Goal: Connect with others: Participate in discussion

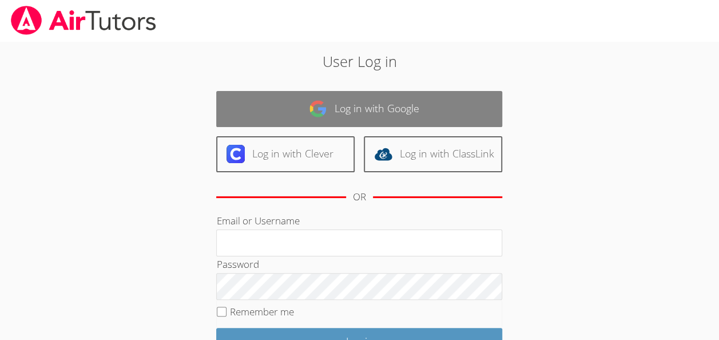
click at [443, 101] on link "Log in with Google" at bounding box center [359, 109] width 286 height 36
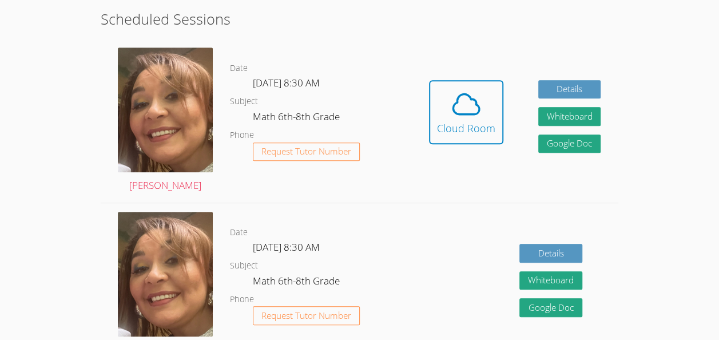
scroll to position [284, 0]
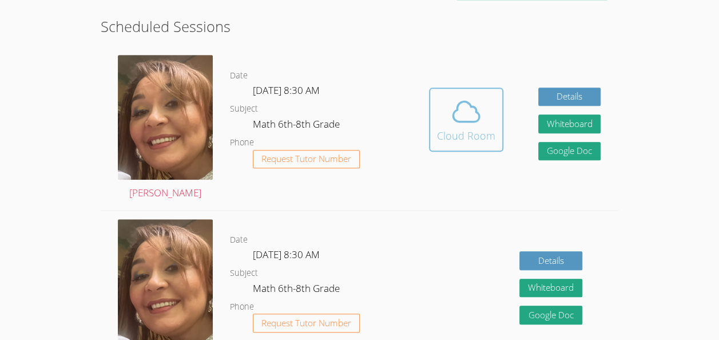
click at [431, 129] on button "Cloud Room" at bounding box center [466, 119] width 74 height 64
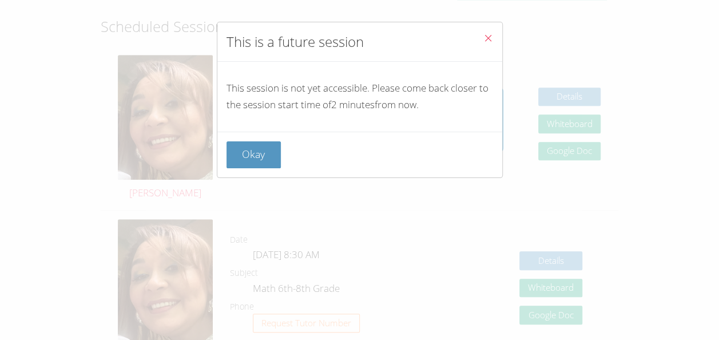
click at [222, 162] on div "Okay" at bounding box center [359, 155] width 285 height 46
click at [251, 160] on button "Okay" at bounding box center [253, 154] width 55 height 27
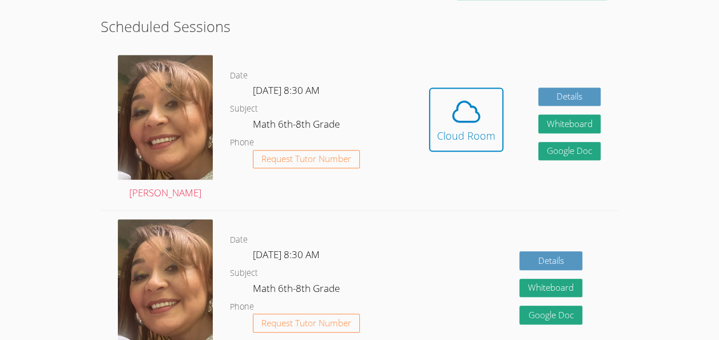
click at [547, 86] on div "Hidden Cloud Room Details Whiteboard Hidden Google Doc" at bounding box center [514, 128] width 207 height 164
click at [456, 109] on icon at bounding box center [466, 111] width 26 height 20
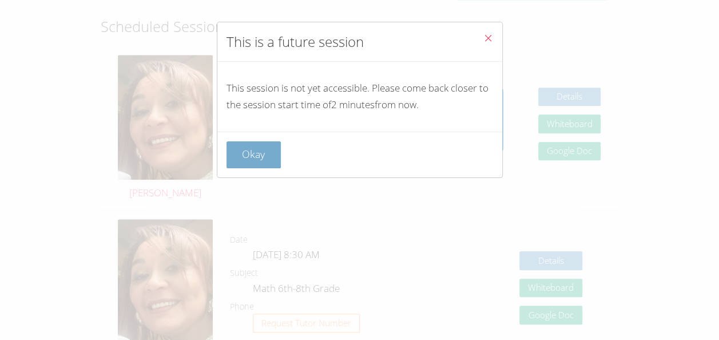
click at [256, 154] on button "Okay" at bounding box center [253, 154] width 55 height 27
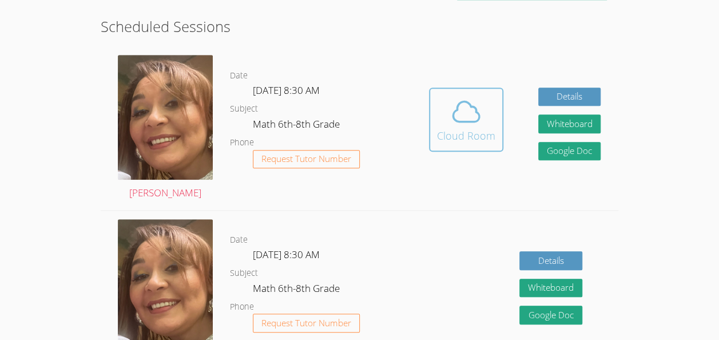
click at [443, 119] on span at bounding box center [466, 112] width 58 height 32
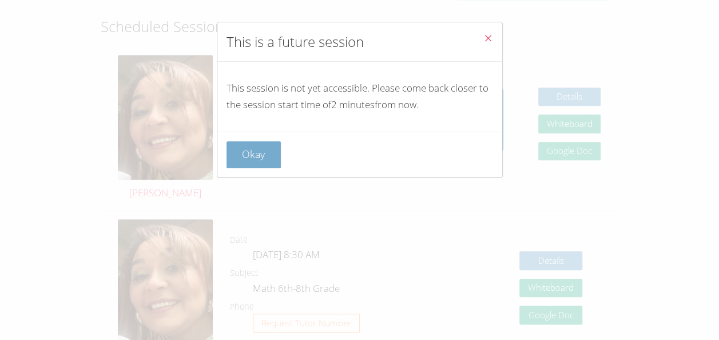
click at [253, 164] on button "Okay" at bounding box center [253, 154] width 55 height 27
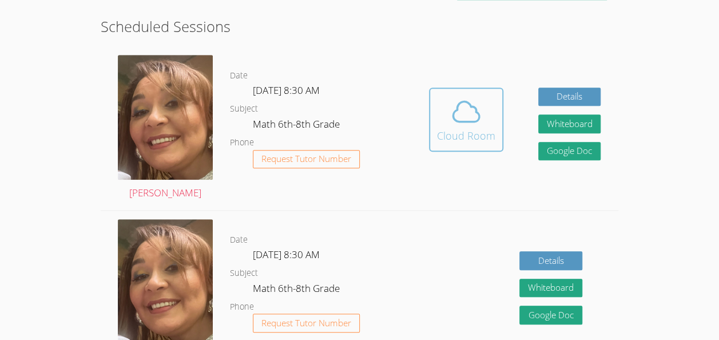
click at [485, 130] on div "Cloud Room" at bounding box center [466, 136] width 58 height 16
drag, startPoint x: 471, startPoint y: 115, endPoint x: 437, endPoint y: 146, distance: 45.7
click at [437, 146] on button "Cloud Room" at bounding box center [466, 119] width 74 height 64
click at [459, 123] on icon at bounding box center [466, 112] width 32 height 32
click at [420, 137] on div "Hidden Cloud Room Details Whiteboard Hidden Google Doc" at bounding box center [514, 128] width 207 height 164
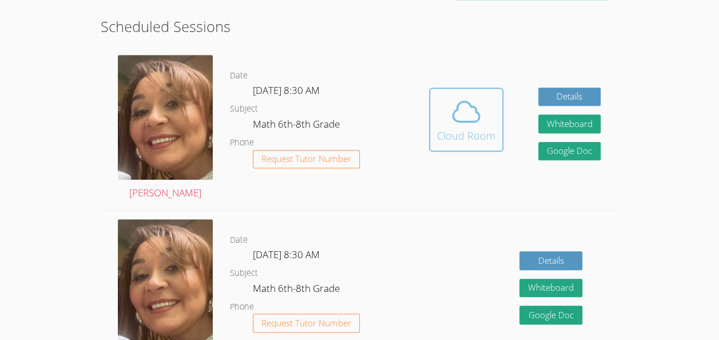
click at [446, 125] on span at bounding box center [466, 112] width 58 height 32
click at [437, 114] on span at bounding box center [466, 112] width 58 height 32
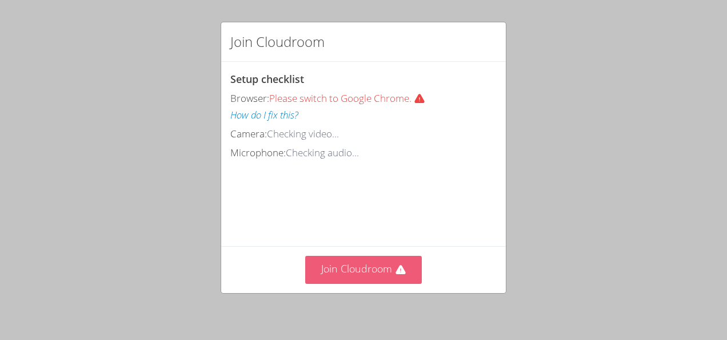
click at [335, 279] on button "Join Cloudroom" at bounding box center [363, 270] width 117 height 28
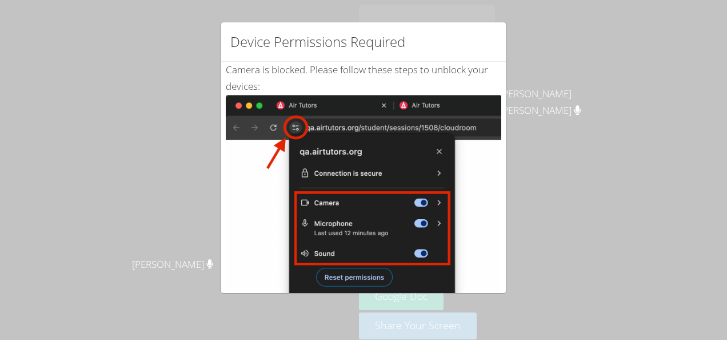
click at [535, 123] on div "Device Permissions Required Camera is blocked . Please follow these steps to un…" at bounding box center [363, 170] width 727 height 340
click at [343, 276] on img at bounding box center [364, 224] width 276 height 258
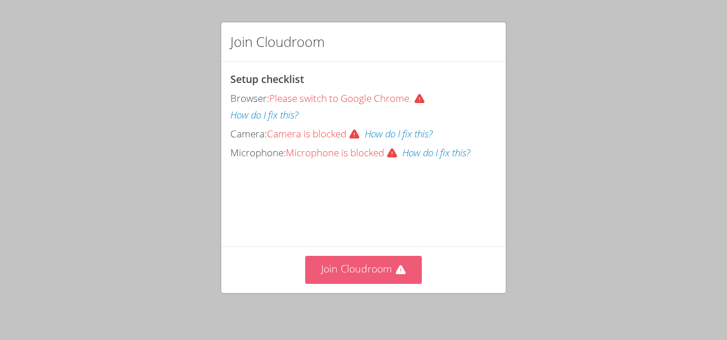
click at [333, 269] on button "Join Cloudroom" at bounding box center [363, 270] width 117 height 28
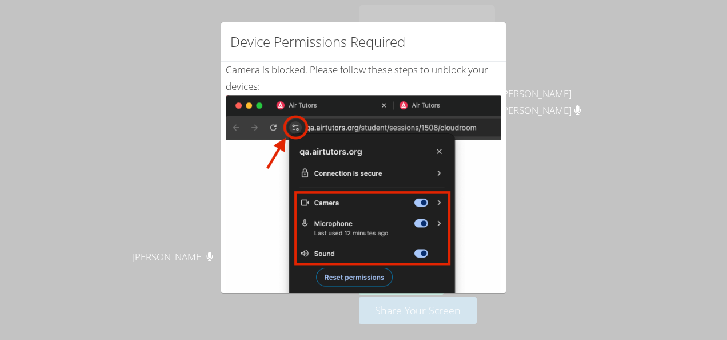
click at [551, 32] on div "Device Permissions Required Camera is blocked . Please follow these steps to un…" at bounding box center [363, 170] width 727 height 340
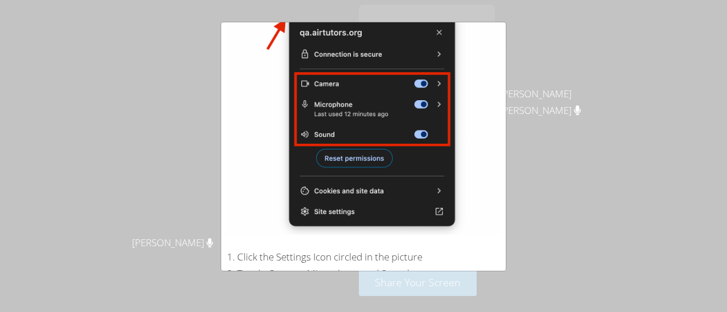
scroll to position [120, 0]
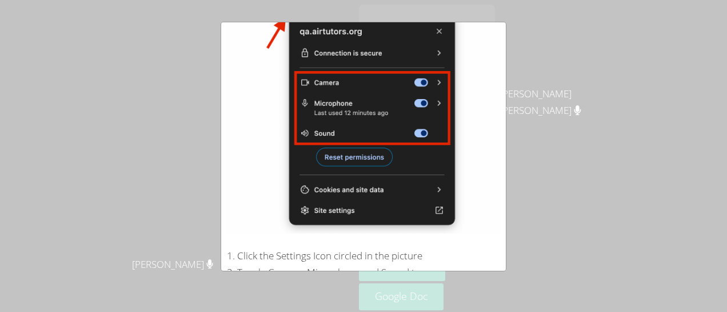
click at [406, 136] on img at bounding box center [364, 104] width 276 height 258
click at [439, 106] on img at bounding box center [364, 104] width 276 height 258
click at [387, 293] on div "Device Permissions Required Camera is blocked . Please follow these steps to un…" at bounding box center [363, 156] width 727 height 312
click at [539, 190] on div "Device Permissions Required Camera is blocked . Please follow these steps to un…" at bounding box center [363, 156] width 727 height 312
